Goal: Book appointment/travel/reservation

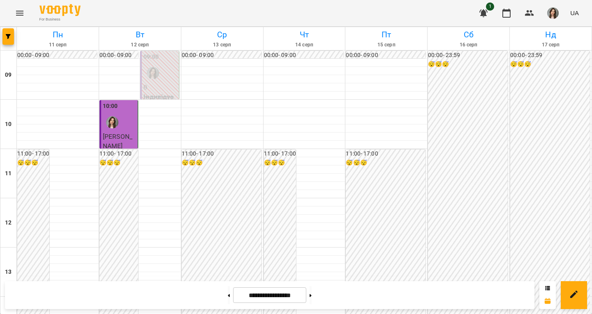
click at [235, 150] on div "11:00 - 17:00 😴😴😴" at bounding box center [222, 297] width 80 height 295
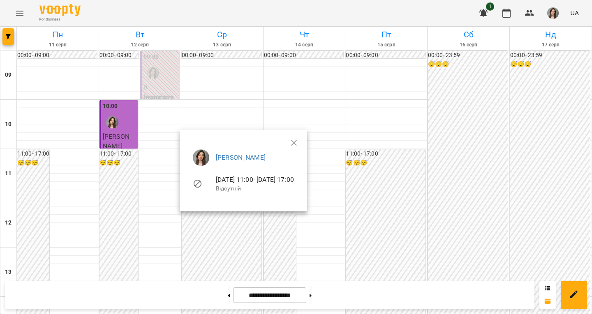
scroll to position [86, 0]
click at [301, 143] on ul "[PERSON_NAME] [DATE] 11:00 - [DATE] 17:00 Відсутній" at bounding box center [243, 172] width 114 height 59
click at [301, 144] on ul "[PERSON_NAME] [DATE] 11:00 - [DATE] 17:00 Відсутній" at bounding box center [243, 172] width 114 height 59
click at [301, 143] on ul "[PERSON_NAME] [DATE] 11:00 - [DATE] 17:00 Відсутній" at bounding box center [243, 172] width 114 height 59
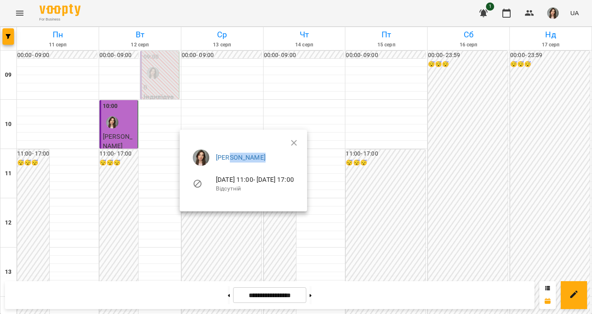
click at [299, 140] on icon "button" at bounding box center [294, 143] width 10 height 10
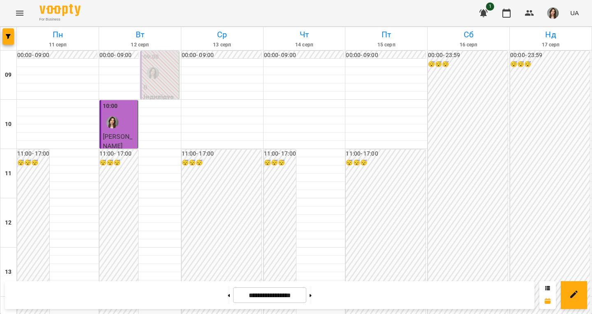
scroll to position [0, 0]
click at [384, 164] on h6 "😴😴😴" at bounding box center [386, 163] width 80 height 9
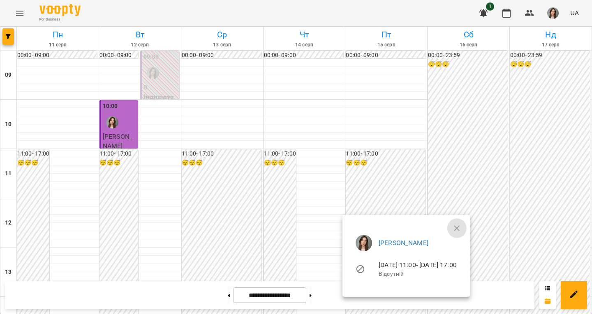
click at [467, 225] on button "button" at bounding box center [457, 229] width 20 height 20
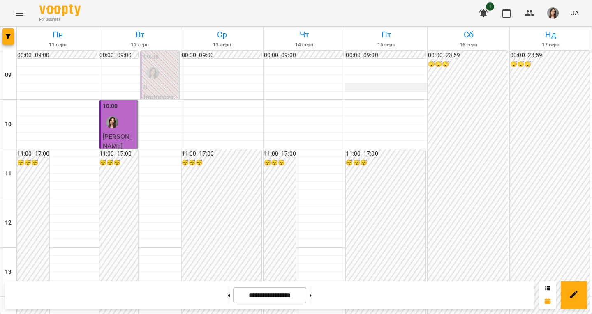
click at [390, 89] on div at bounding box center [386, 87] width 82 height 8
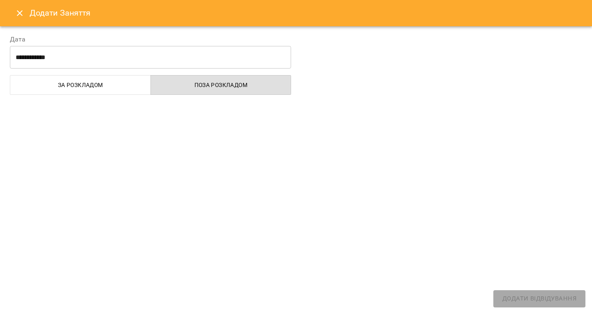
select select "**********"
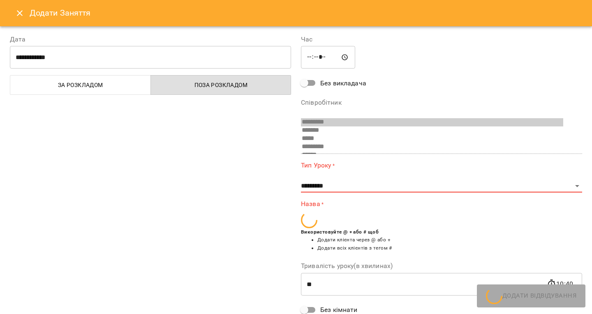
scroll to position [46, 0]
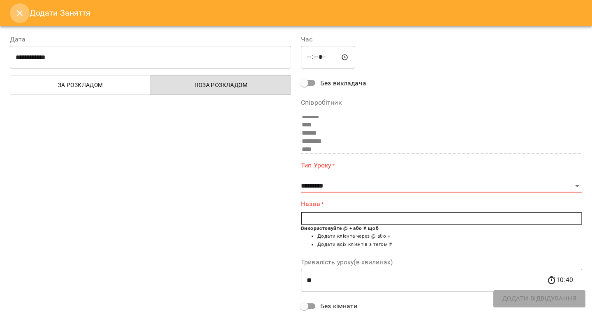
click at [17, 21] on button "Close" at bounding box center [20, 13] width 20 height 20
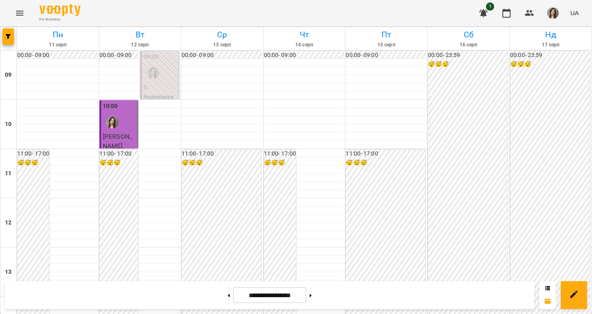
scroll to position [0, 0]
click at [264, 156] on div "11:00 - 17:00 😴😴😴" at bounding box center [280, 297] width 33 height 296
